Goal: Navigation & Orientation: Find specific page/section

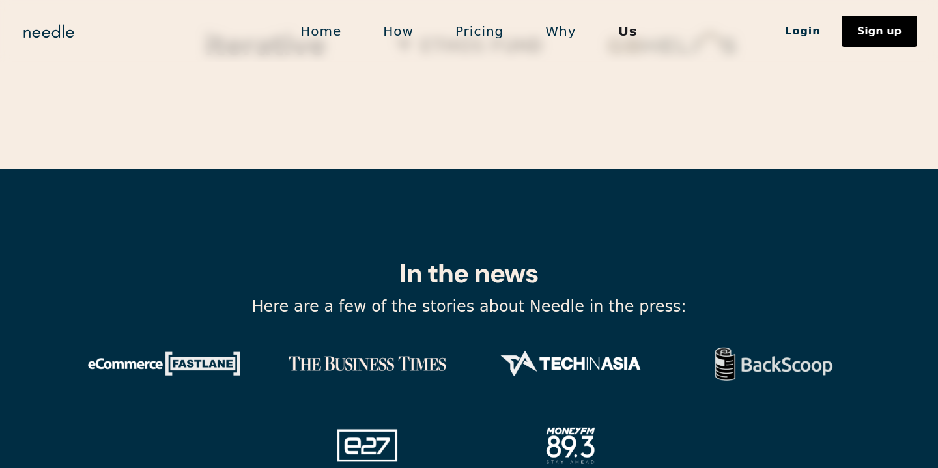
scroll to position [4408, 0]
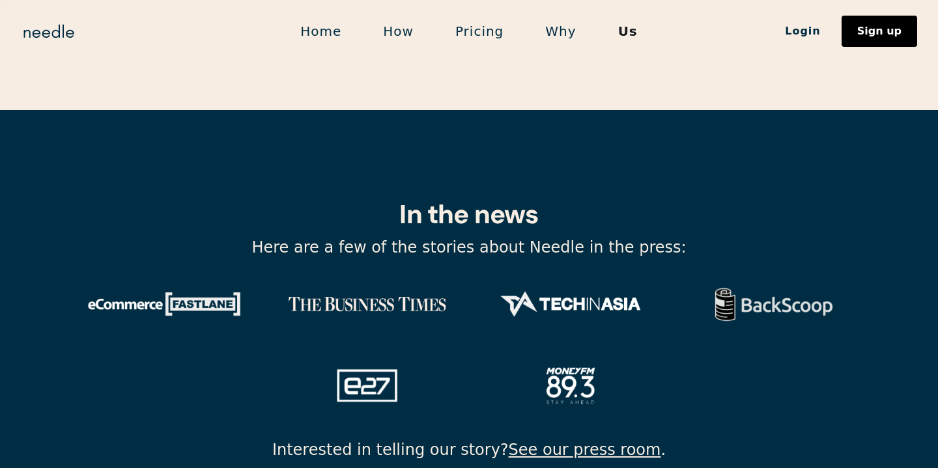
click at [473, 32] on link "Pricing" at bounding box center [479, 31] width 90 height 27
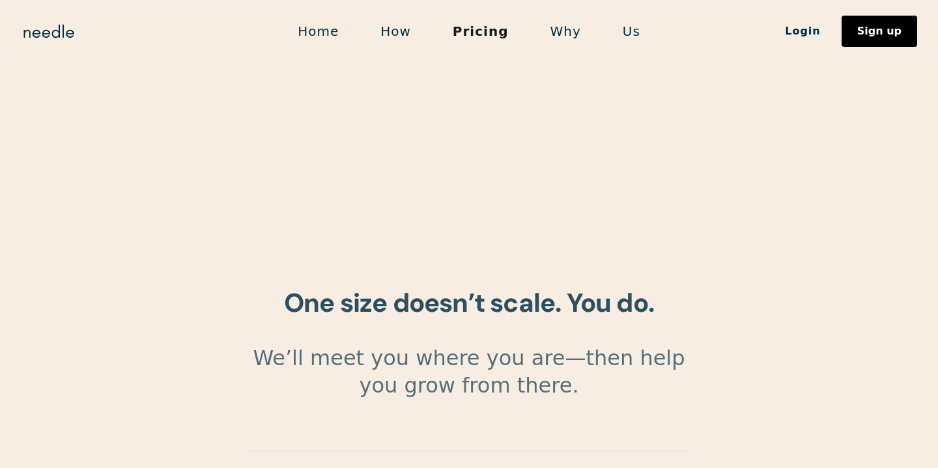
scroll to position [2237, 0]
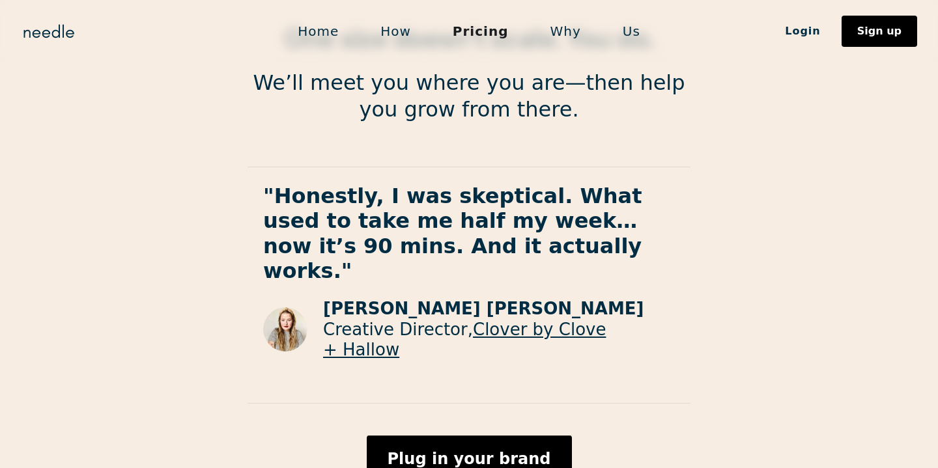
click at [338, 30] on link "Home" at bounding box center [318, 31] width 83 height 27
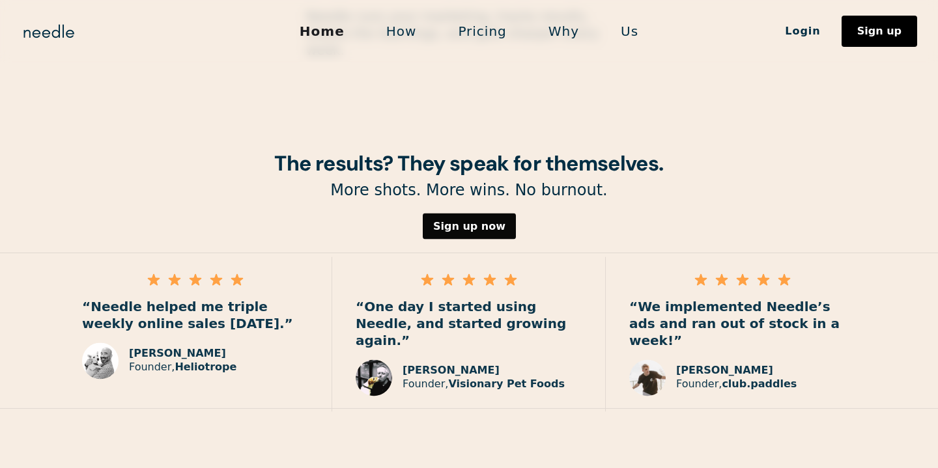
scroll to position [1919, 0]
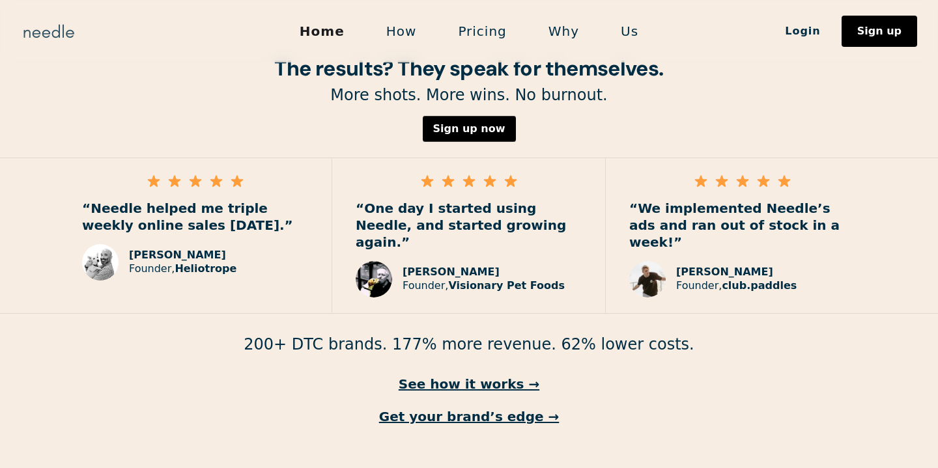
click at [57, 35] on img "home" at bounding box center [49, 31] width 56 height 21
